Goal: Task Accomplishment & Management: Use online tool/utility

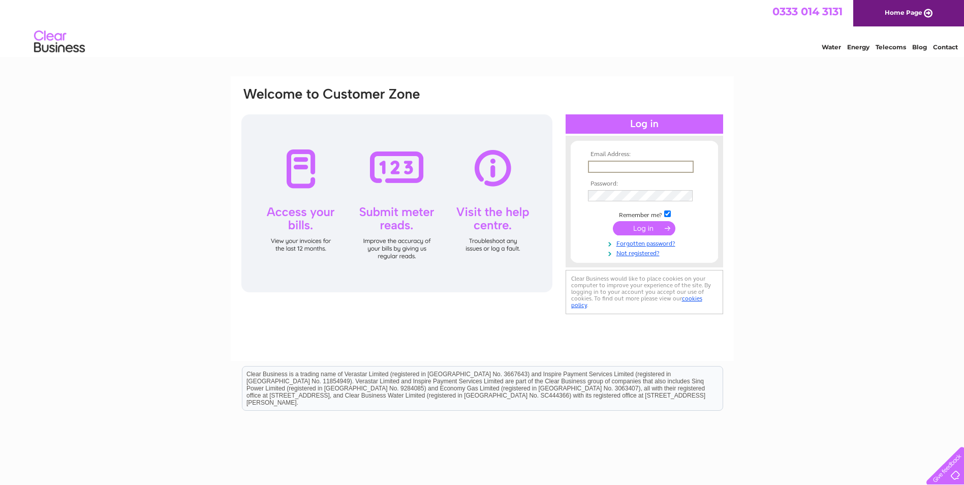
click at [595, 164] on input "text" at bounding box center [641, 167] width 106 height 12
type input "[PERSON_NAME][EMAIL_ADDRESS][DOMAIN_NAME]"
click at [641, 230] on input "submit" at bounding box center [644, 227] width 63 height 14
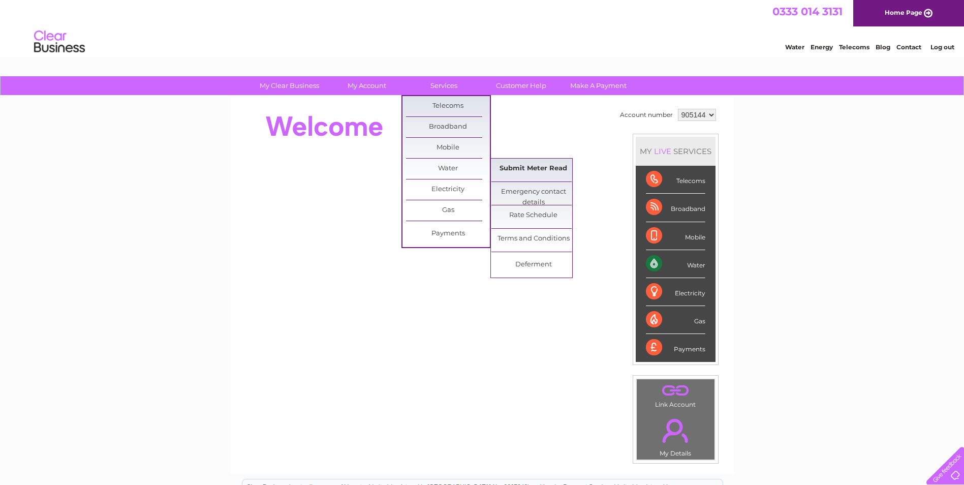
click at [539, 171] on link "Submit Meter Read" at bounding box center [534, 169] width 84 height 20
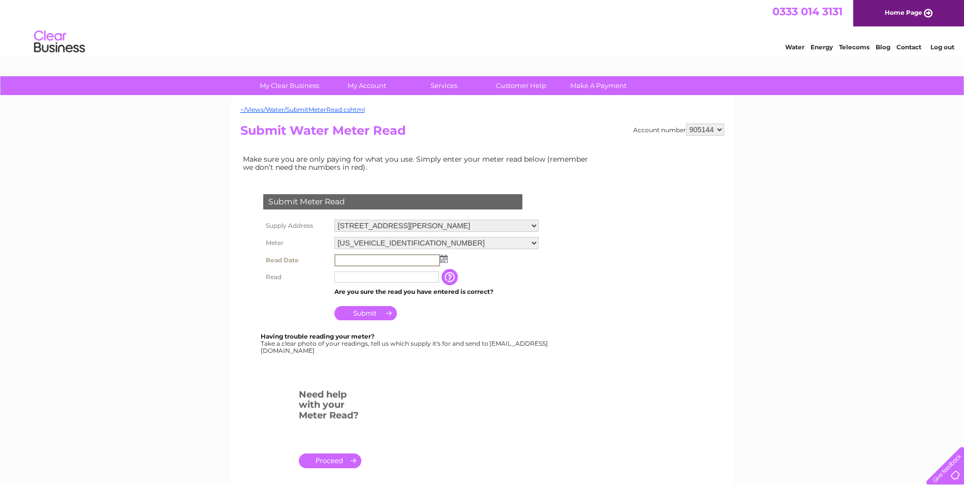
click at [358, 258] on input "text" at bounding box center [388, 260] width 106 height 12
click at [444, 258] on img at bounding box center [443, 258] width 8 height 8
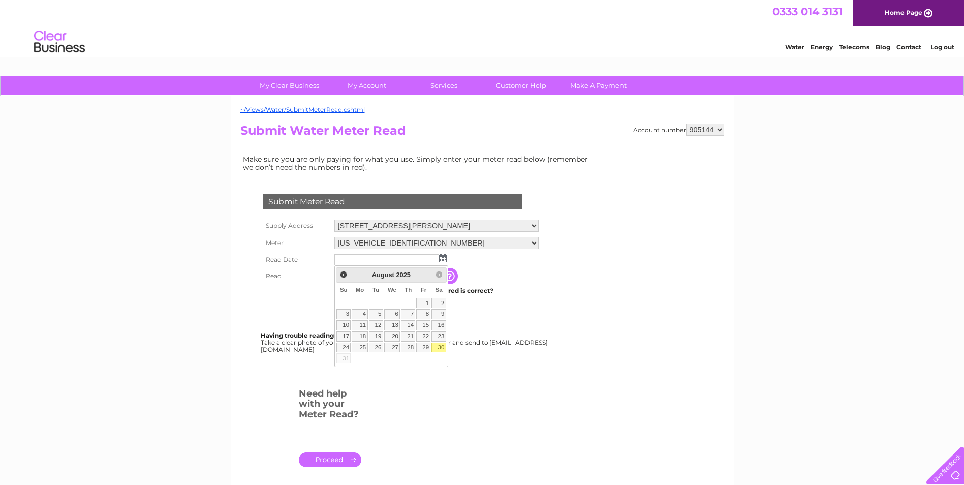
click at [442, 349] on link "30" at bounding box center [439, 348] width 14 height 10
type input "2025/08/30"
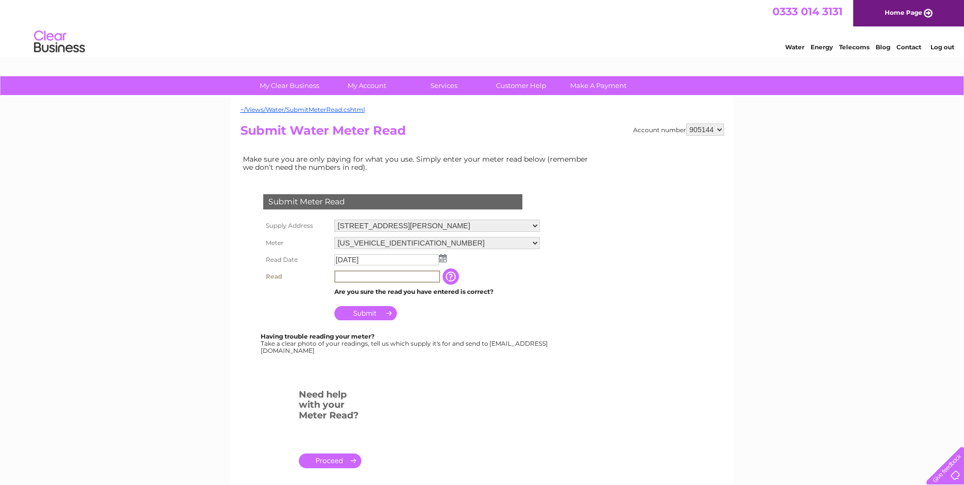
click at [356, 276] on input "text" at bounding box center [388, 276] width 106 height 12
type input "1978"
click at [363, 315] on input "Submit" at bounding box center [366, 312] width 63 height 14
